Goal: Task Accomplishment & Management: Complete application form

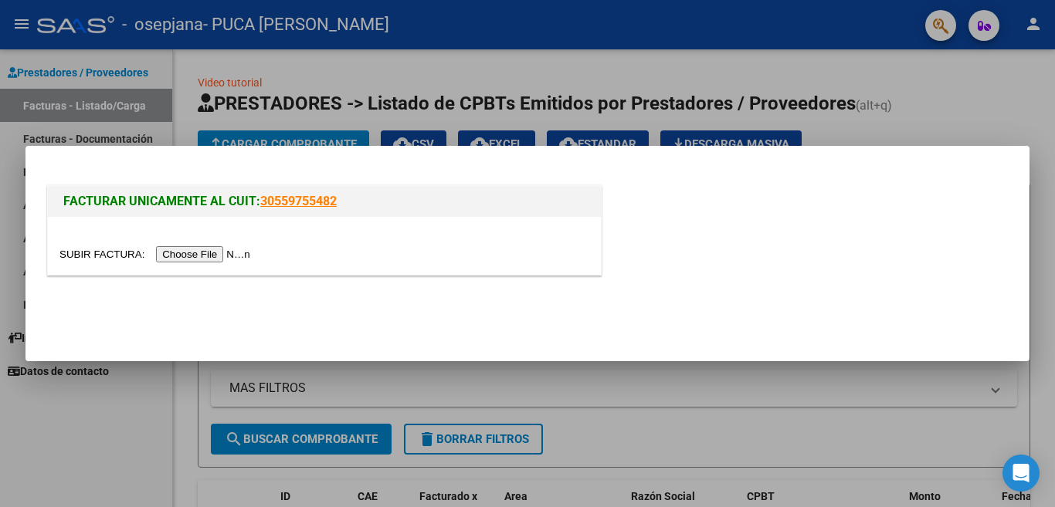
click at [239, 250] on input "file" at bounding box center [156, 254] width 195 height 16
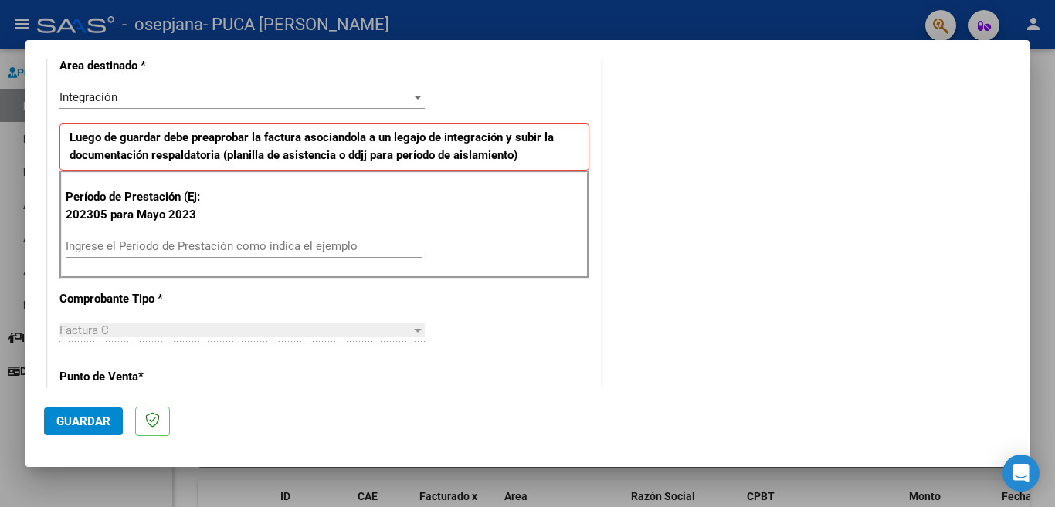
scroll to position [347, 0]
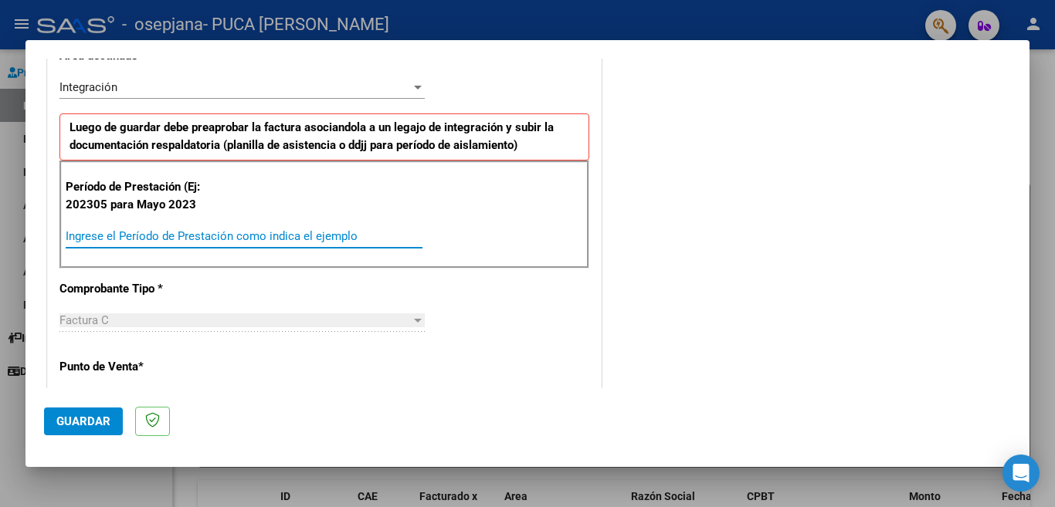
click at [349, 237] on input "Ingrese el Período de Prestación como indica el ejemplo" at bounding box center [244, 236] width 357 height 14
type input "202507"
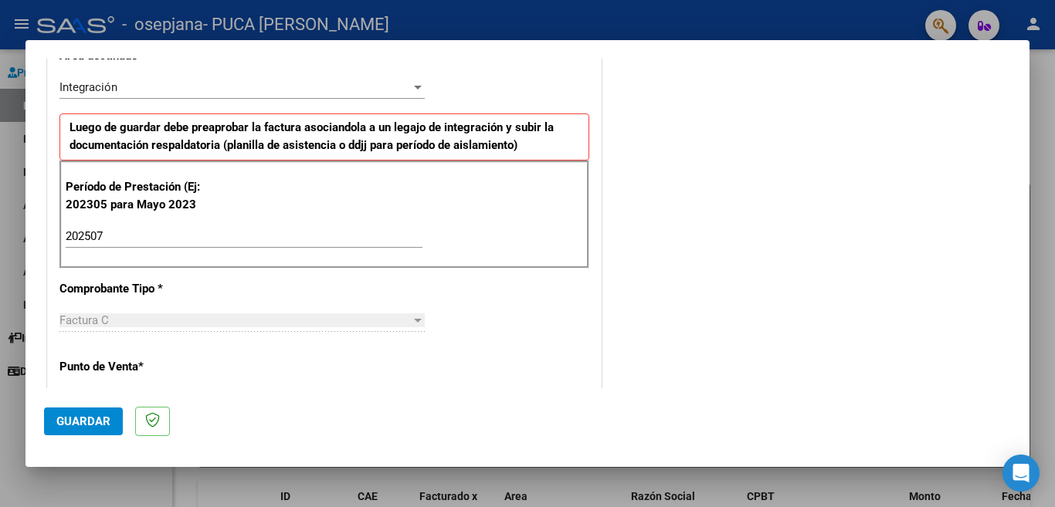
click at [498, 221] on div "Período de Prestación (Ej: 202305 para [DATE] 202507 Ingrese el Período de Pres…" at bounding box center [324, 215] width 530 height 108
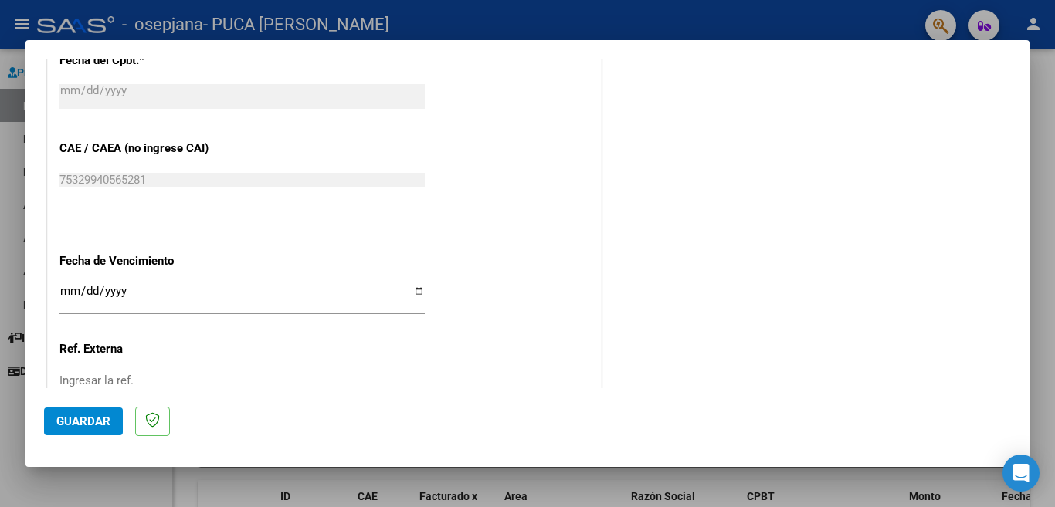
scroll to position [894, 0]
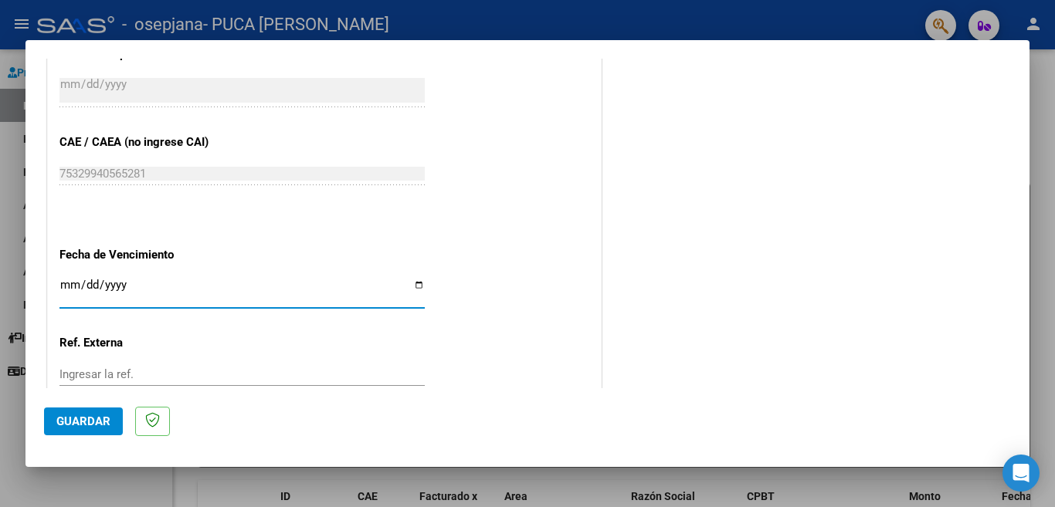
click at [413, 279] on input "Ingresar la fecha" at bounding box center [241, 291] width 365 height 25
click at [412, 279] on input "Ingresar la fecha" at bounding box center [241, 291] width 365 height 25
type input "[DATE]"
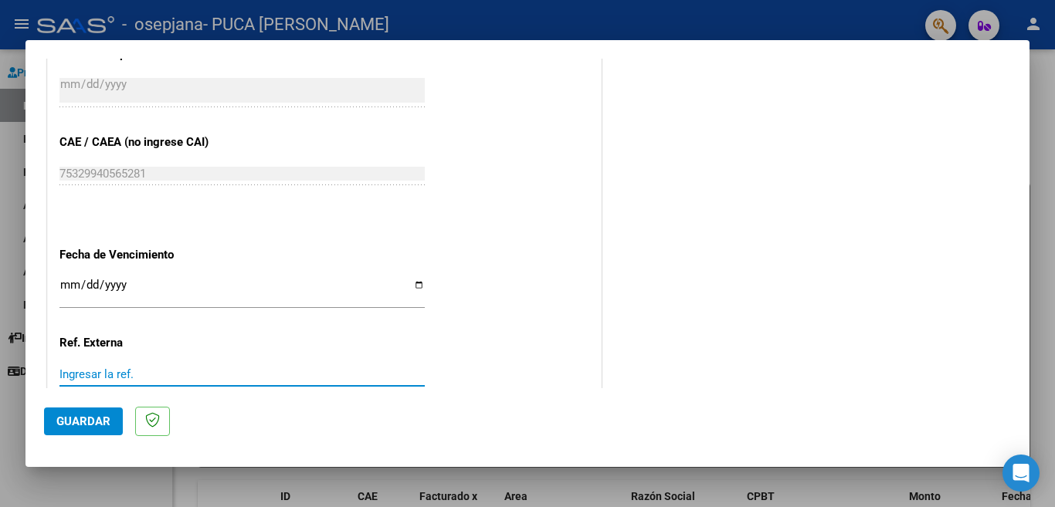
click at [148, 368] on input "Ingresar la ref." at bounding box center [241, 375] width 365 height 14
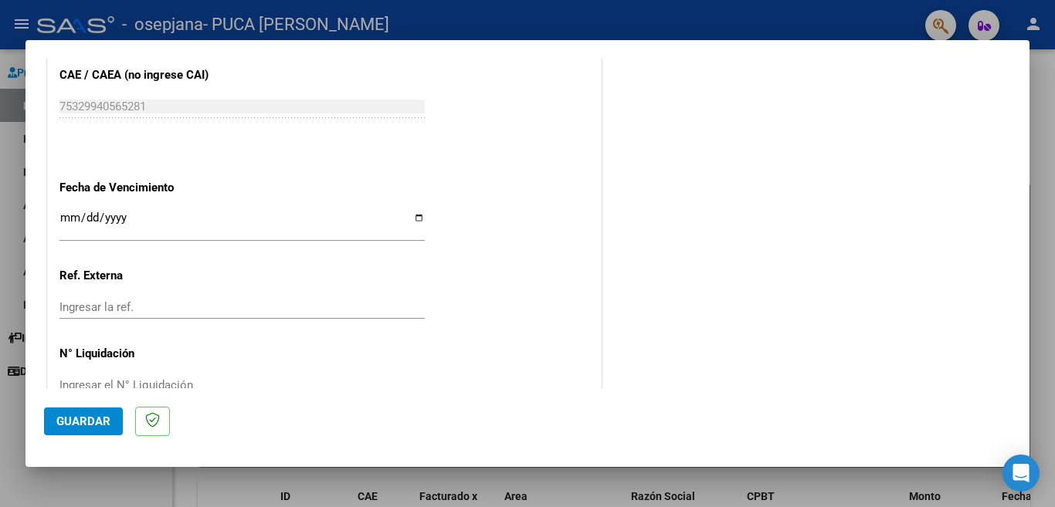
scroll to position [981, 0]
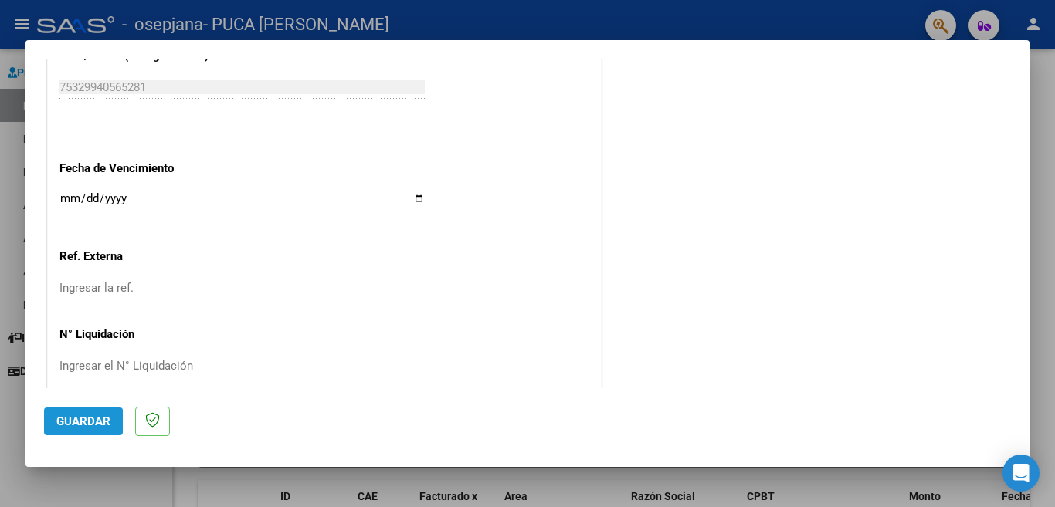
click at [91, 416] on span "Guardar" at bounding box center [83, 422] width 54 height 14
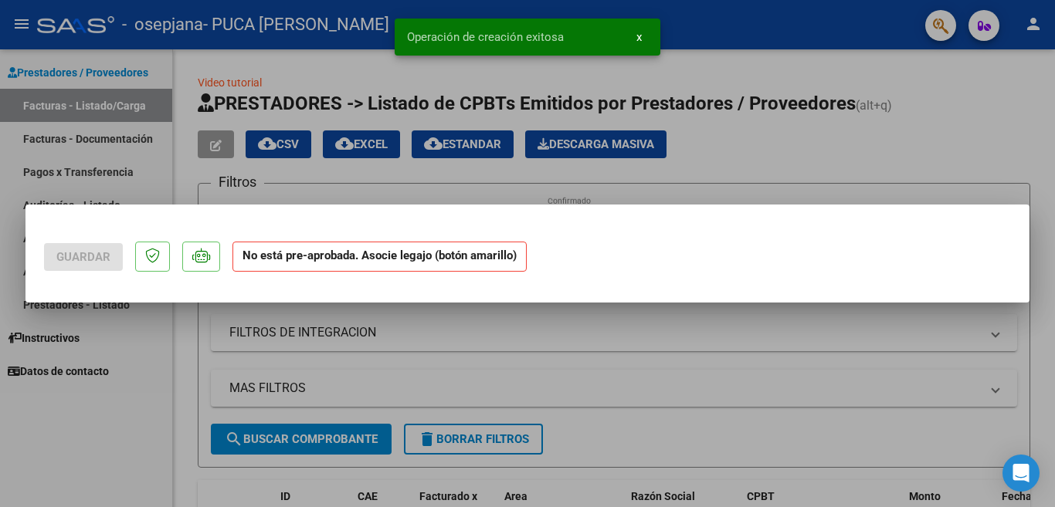
scroll to position [0, 0]
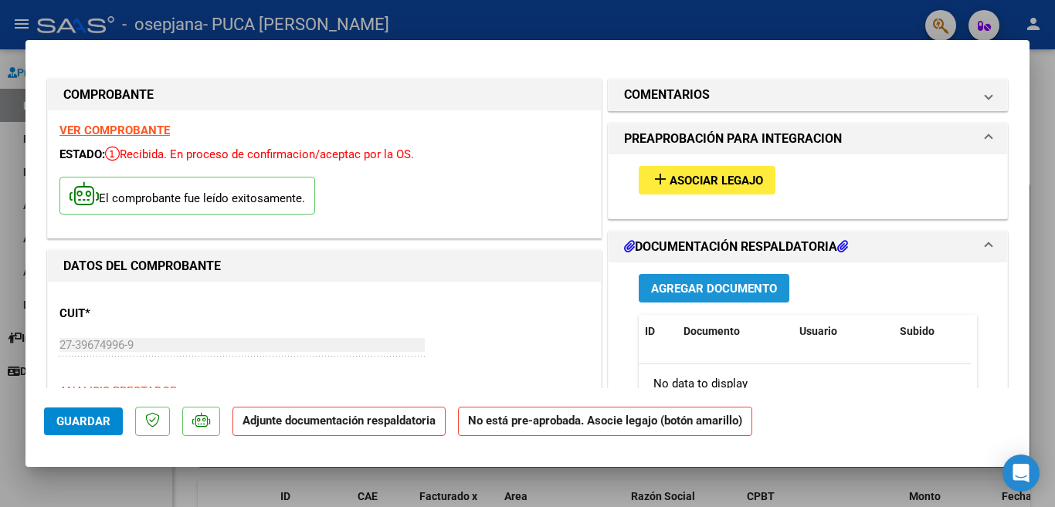
click at [761, 297] on button "Agregar Documento" at bounding box center [714, 288] width 151 height 29
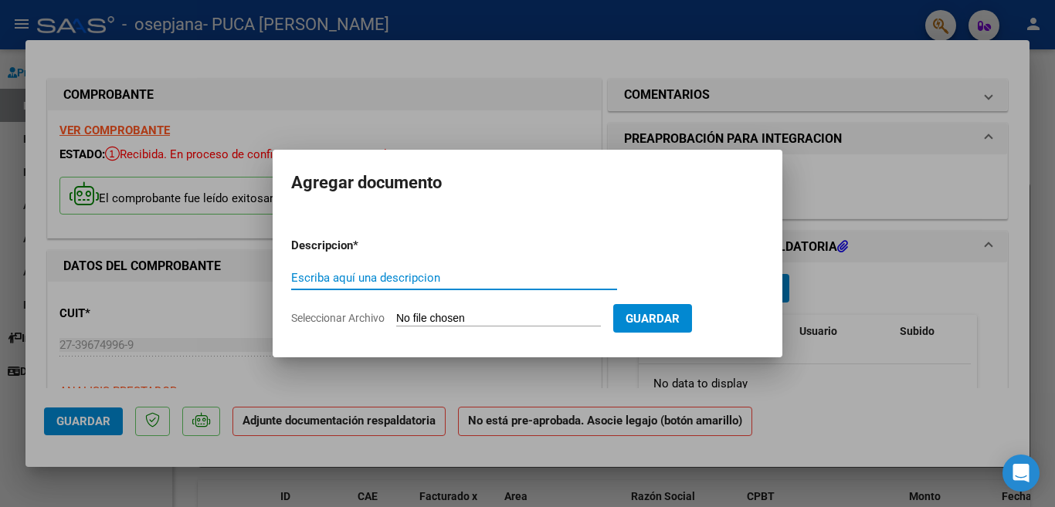
click at [574, 283] on input "Escriba aquí una descripcion" at bounding box center [454, 278] width 326 height 14
type input "planilla asistencia"
click at [405, 321] on input "Seleccionar Archivo" at bounding box center [498, 319] width 205 height 15
type input "C:\fakepath\asistencia [PERSON_NAME].pdf"
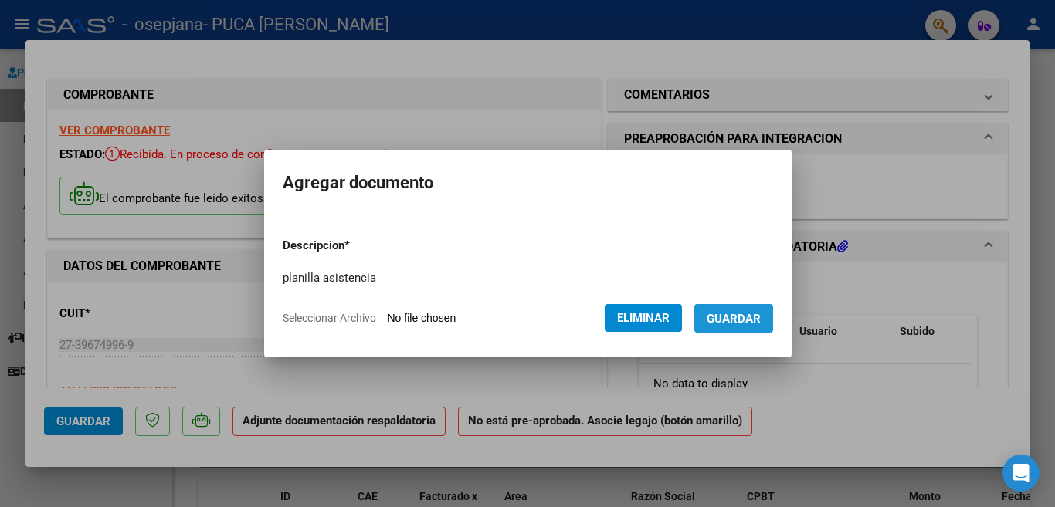
click at [718, 318] on span "Guardar" at bounding box center [734, 319] width 54 height 14
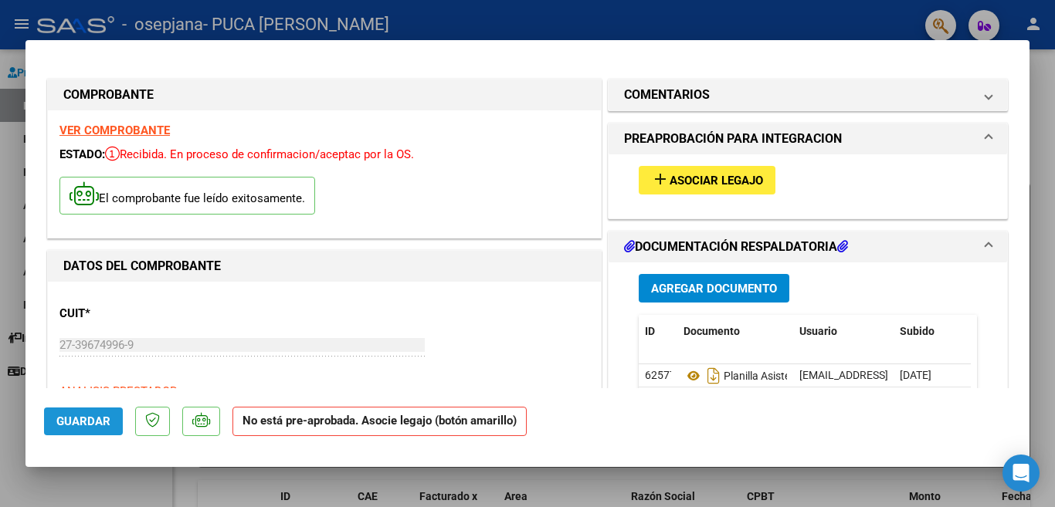
drag, startPoint x: 97, startPoint y: 415, endPoint x: 96, endPoint y: 422, distance: 7.8
click at [96, 422] on span "Guardar" at bounding box center [83, 422] width 54 height 14
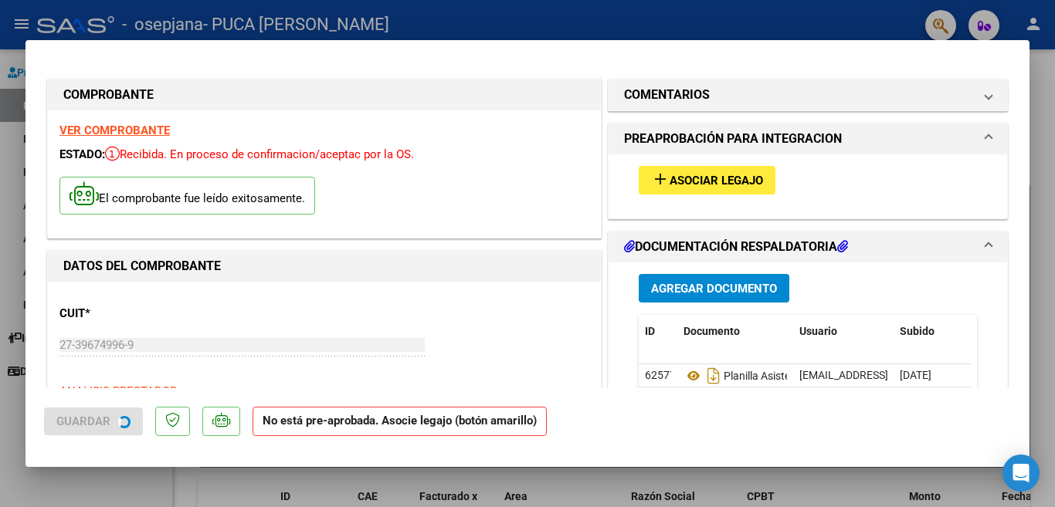
click at [96, 422] on span "Guardar" at bounding box center [83, 422] width 54 height 14
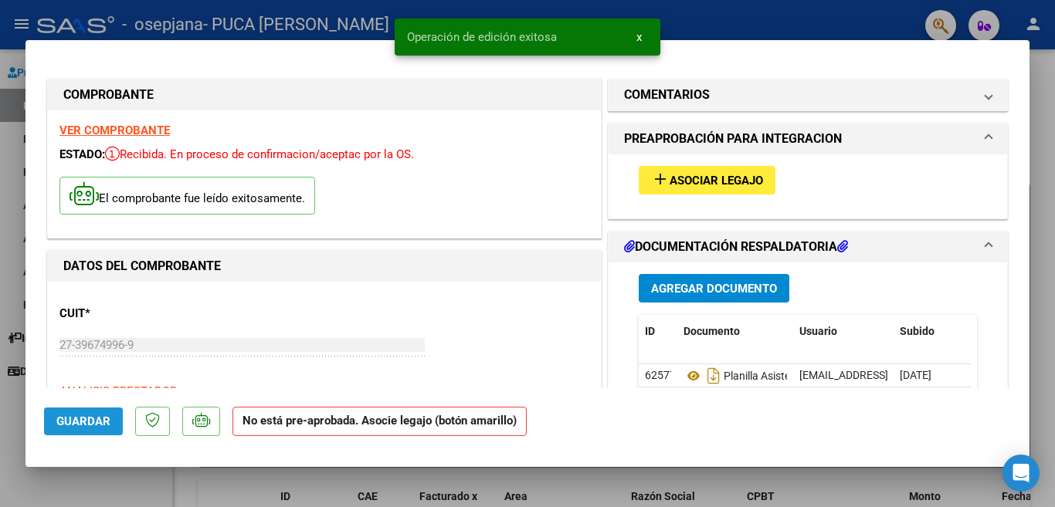
click at [90, 424] on span "Guardar" at bounding box center [83, 422] width 54 height 14
click at [1035, 316] on div at bounding box center [527, 253] width 1055 height 507
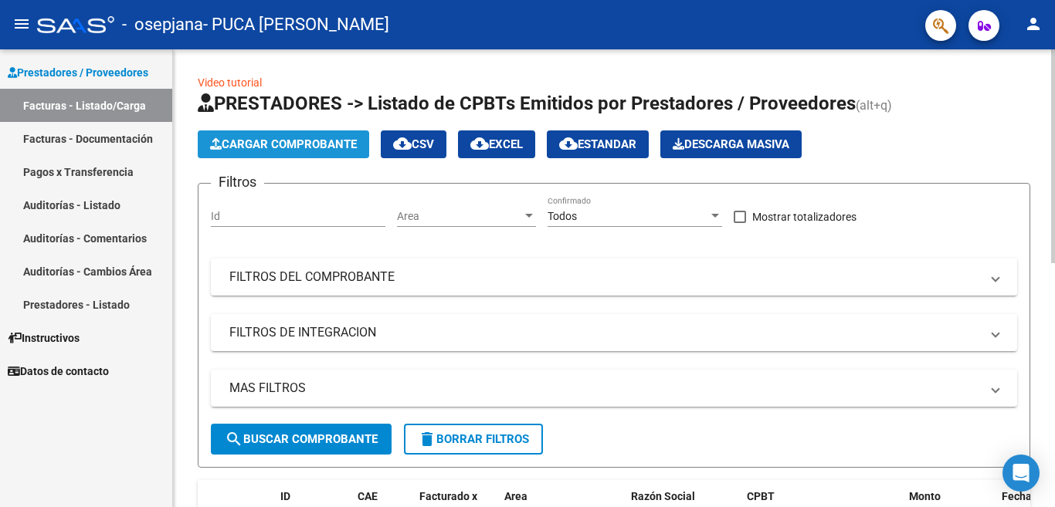
click at [344, 140] on span "Cargar Comprobante" at bounding box center [283, 144] width 147 height 14
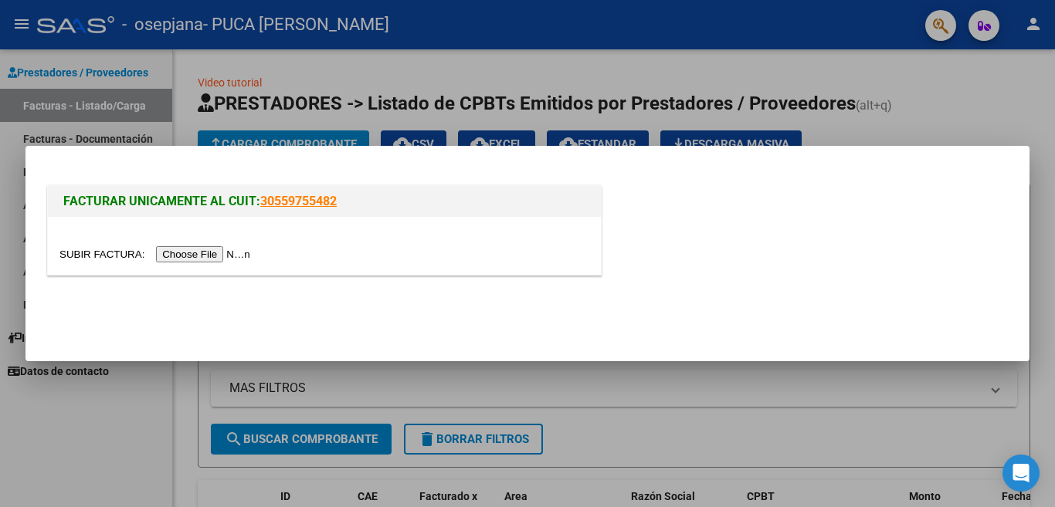
click at [243, 256] on input "file" at bounding box center [156, 254] width 195 height 16
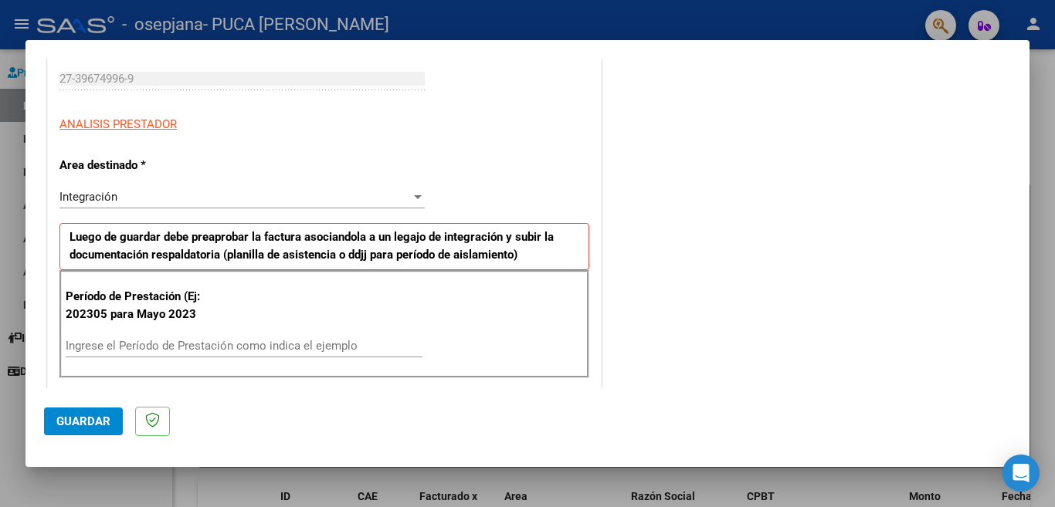
scroll to position [247, 0]
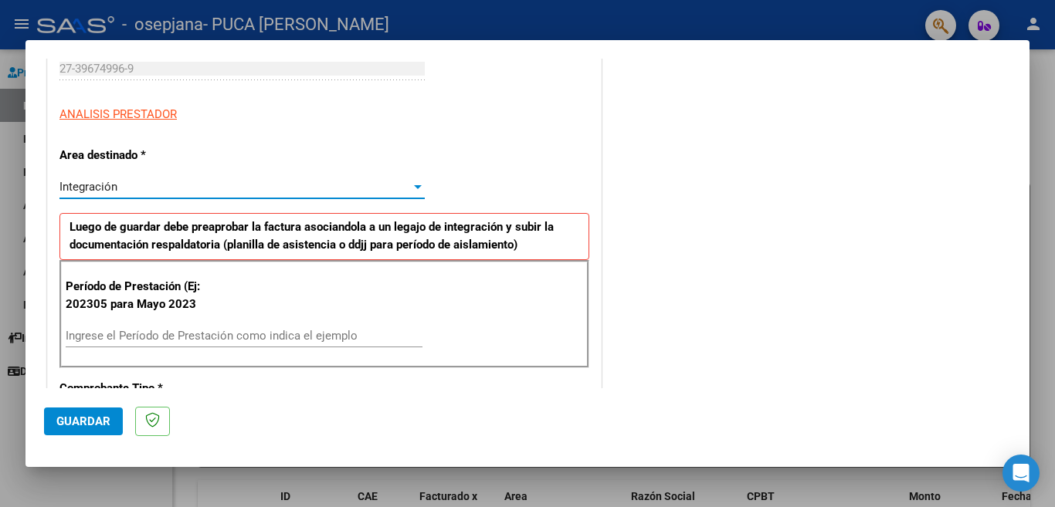
click at [411, 189] on div at bounding box center [418, 187] width 14 height 12
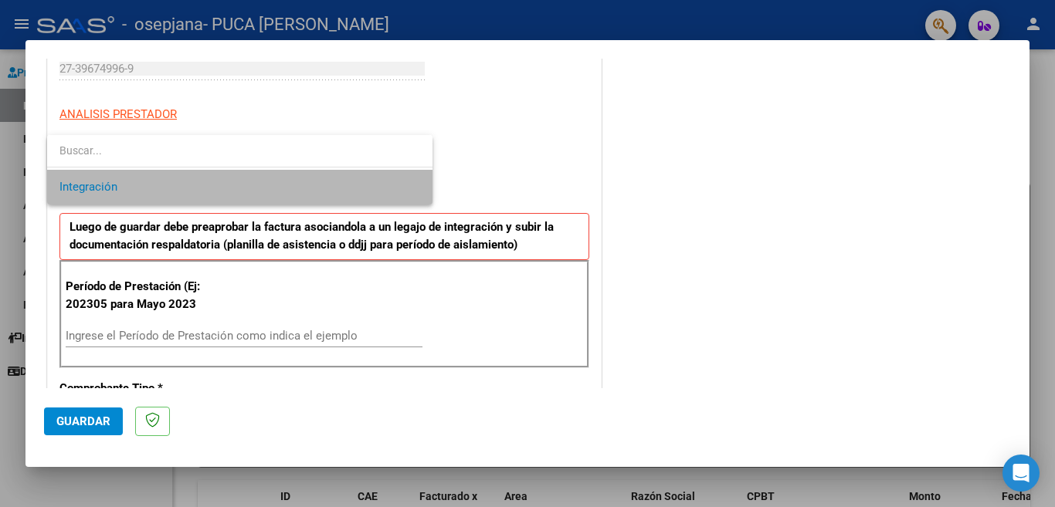
click at [407, 189] on span "Integración" at bounding box center [239, 187] width 361 height 35
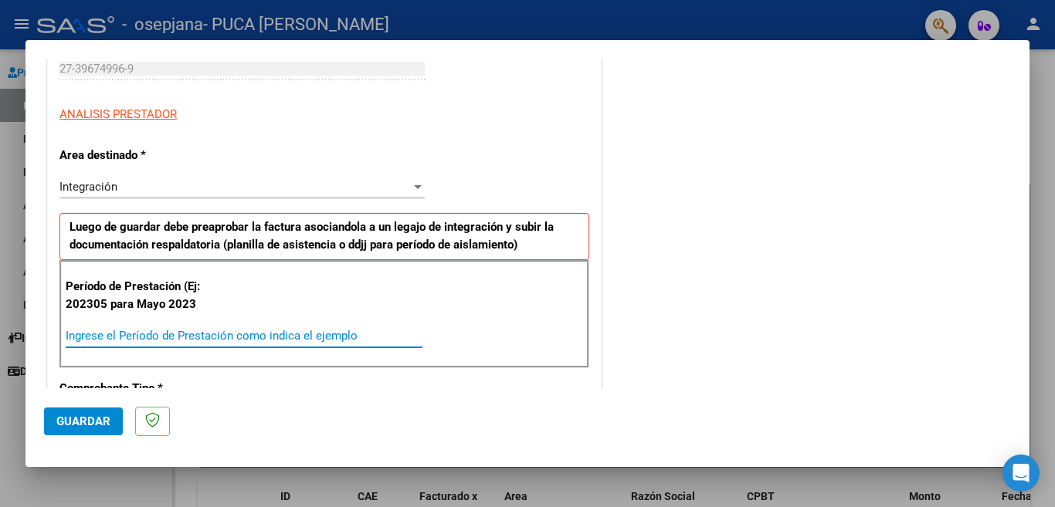
click at [269, 333] on input "Ingrese el Período de Prestación como indica el ejemplo" at bounding box center [244, 336] width 357 height 14
type input "202507"
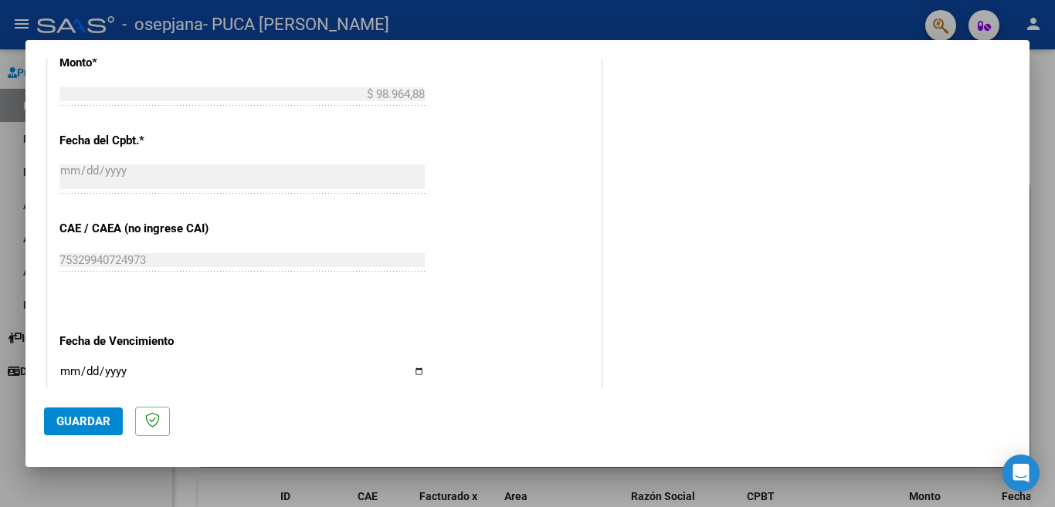
scroll to position [812, 0]
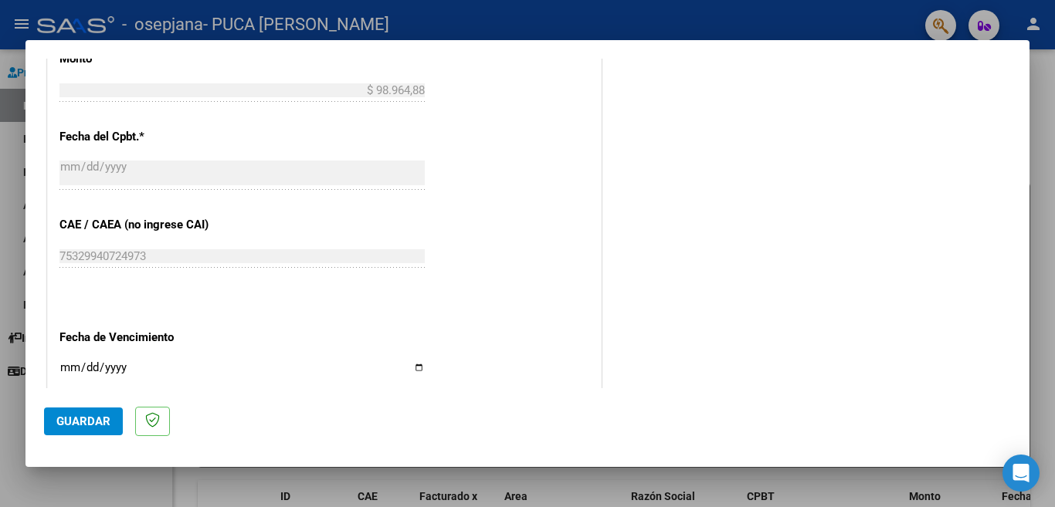
click at [395, 249] on input "75329940724973" at bounding box center [241, 256] width 365 height 14
click at [416, 361] on input "Ingresar la fecha" at bounding box center [241, 373] width 365 height 25
type input "[DATE]"
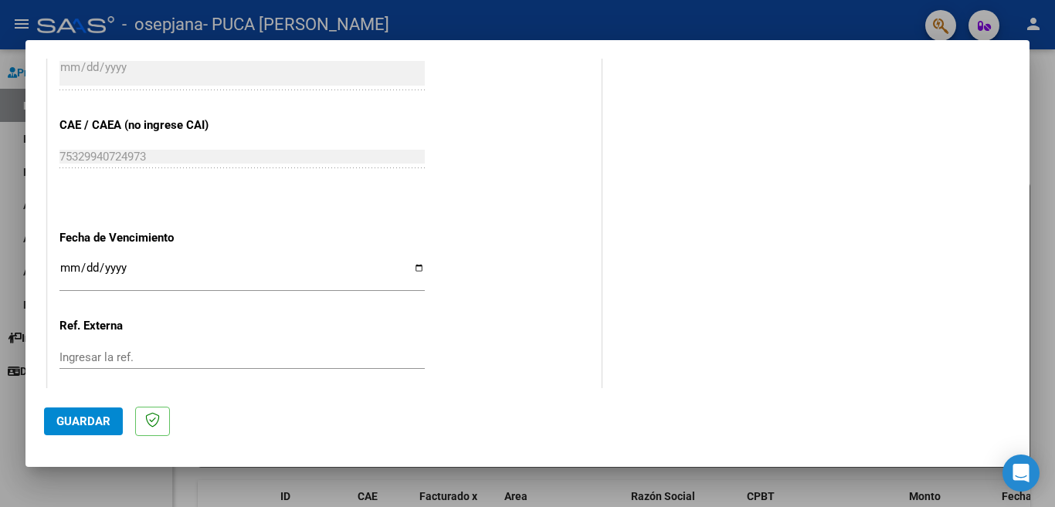
scroll to position [881, 0]
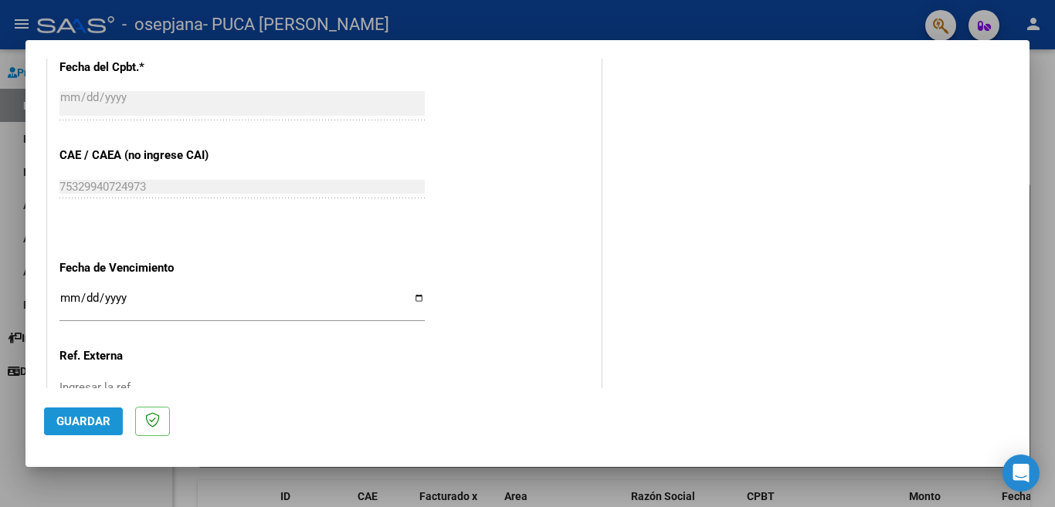
click at [86, 427] on span "Guardar" at bounding box center [83, 422] width 54 height 14
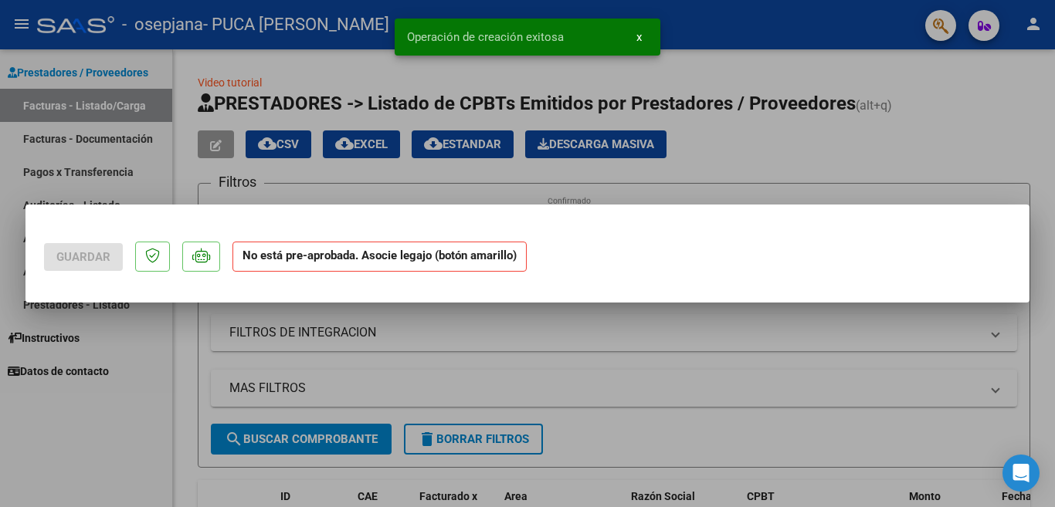
scroll to position [0, 0]
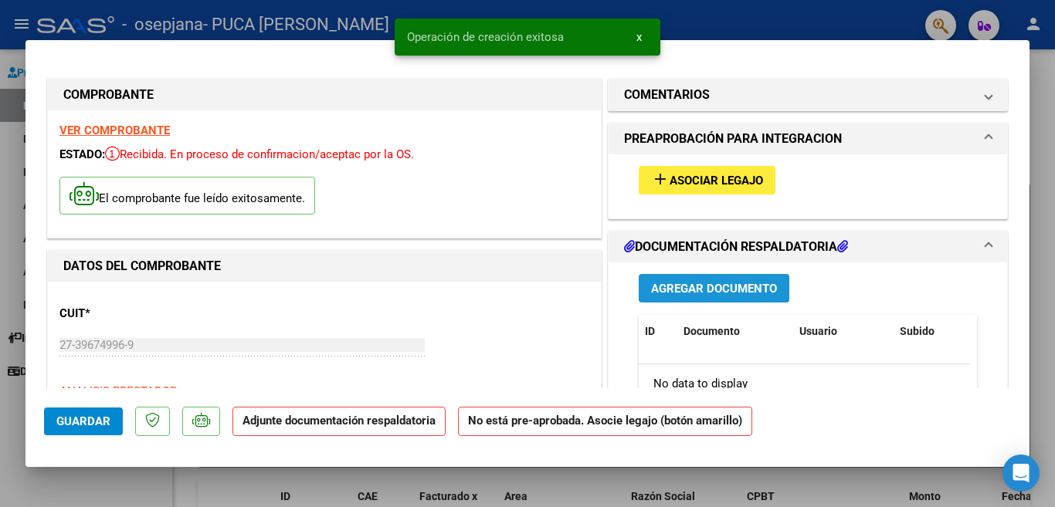
click at [684, 285] on span "Agregar Documento" at bounding box center [714, 289] width 126 height 14
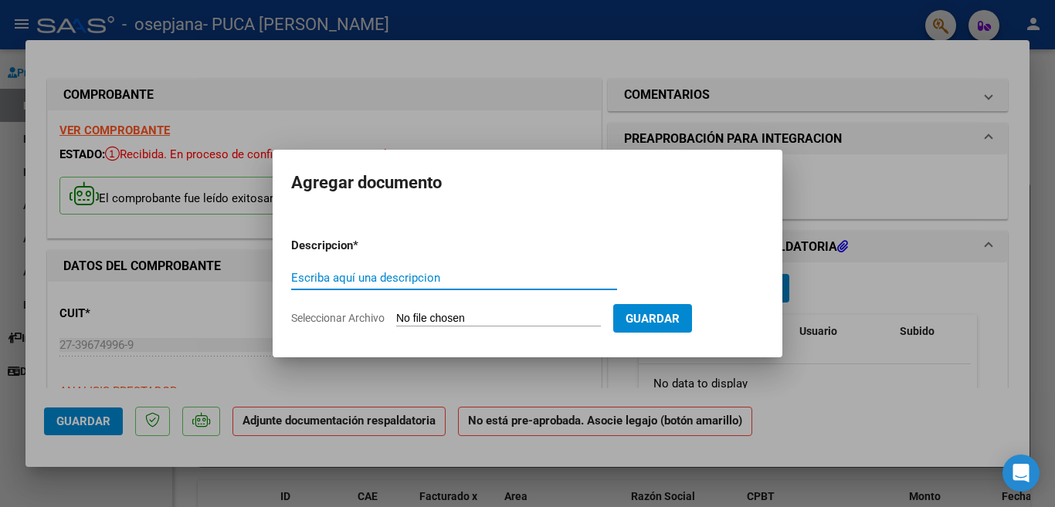
click at [496, 280] on input "Escriba aquí una descripcion" at bounding box center [454, 278] width 326 height 14
type input "PLANILLA ASISTECNIA"
click at [491, 318] on input "Seleccionar Archivo" at bounding box center [498, 319] width 205 height 15
type input "C:\fakepath\[PERSON_NAME] asistencia.pdf"
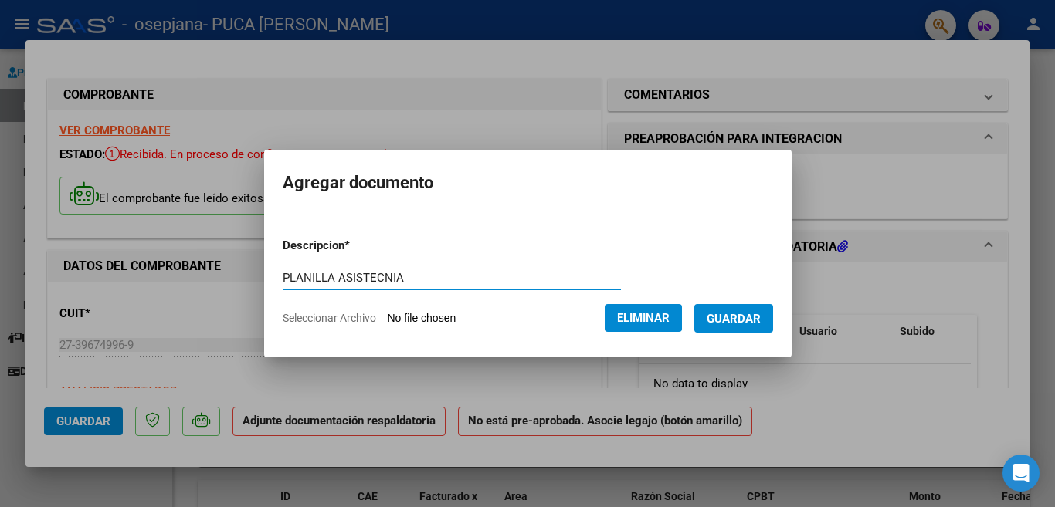
click at [383, 275] on input "PLANILLA ASISTECNIA" at bounding box center [452, 278] width 338 height 14
type input "PLANILLA ASISTENCIA"
click at [734, 313] on span "Guardar" at bounding box center [734, 319] width 54 height 14
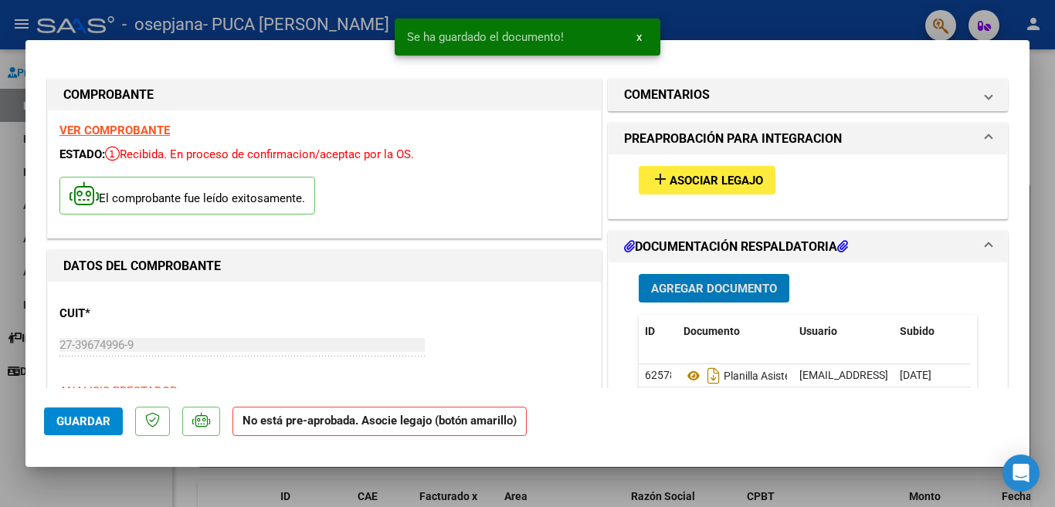
click at [1043, 80] on div at bounding box center [527, 253] width 1055 height 507
